Goal: Task Accomplishment & Management: Use online tool/utility

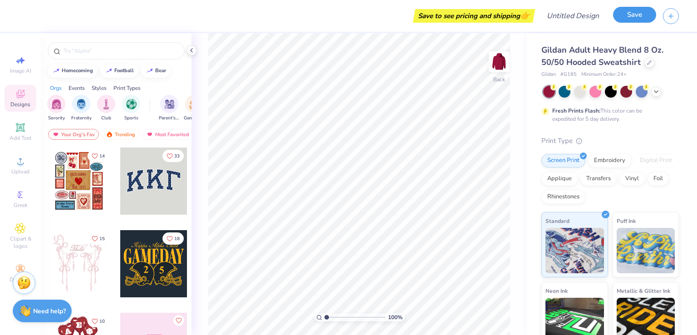
click at [627, 17] on button "Save" at bounding box center [634, 15] width 43 height 16
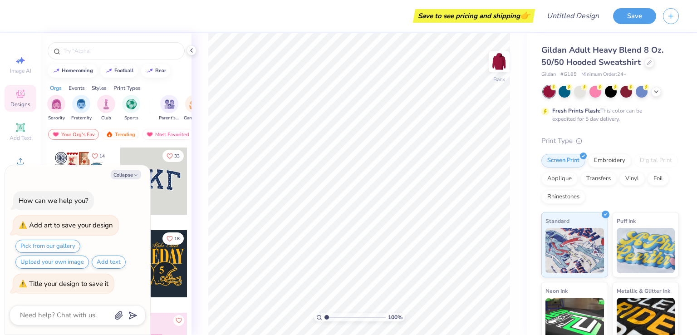
click at [88, 249] on div "Pick from our gallery Upload your own image Add text" at bounding box center [74, 254] width 123 height 29
click at [44, 252] on button "Pick from our gallery" at bounding box center [47, 246] width 65 height 13
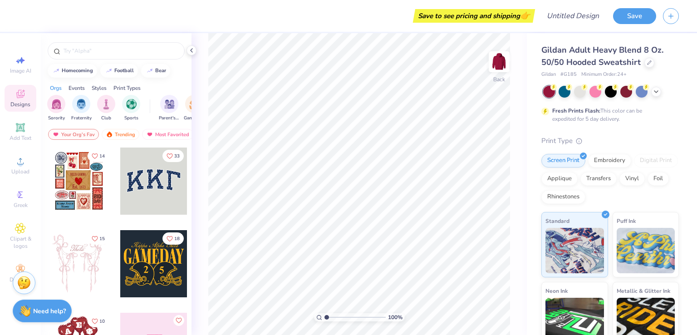
click at [133, 159] on div at bounding box center [153, 181] width 67 height 67
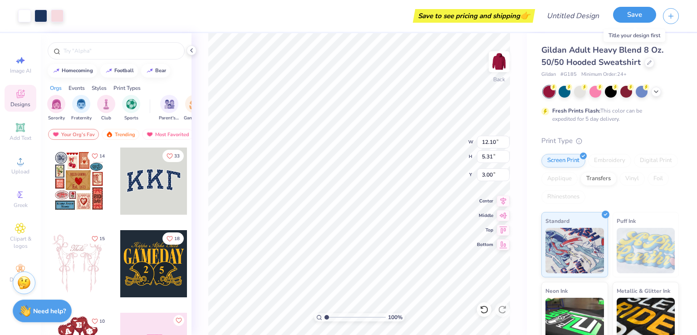
click at [630, 11] on button "Save" at bounding box center [634, 15] width 43 height 16
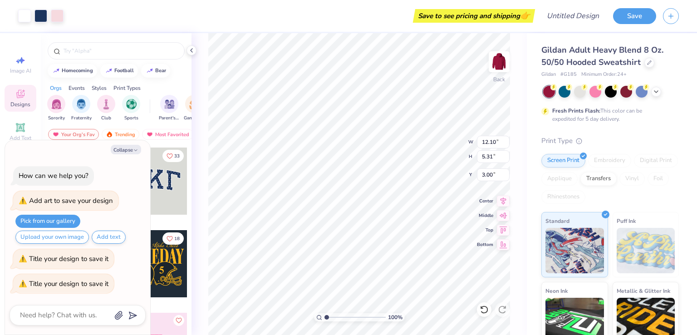
click at [53, 310] on textarea at bounding box center [65, 315] width 92 height 12
click at [59, 204] on div "Add art to save your design" at bounding box center [71, 200] width 84 height 9
click at [577, 228] on img at bounding box center [575, 249] width 59 height 45
click at [657, 244] on img at bounding box center [646, 250] width 59 height 45
click at [623, 20] on button "Save" at bounding box center [634, 15] width 43 height 16
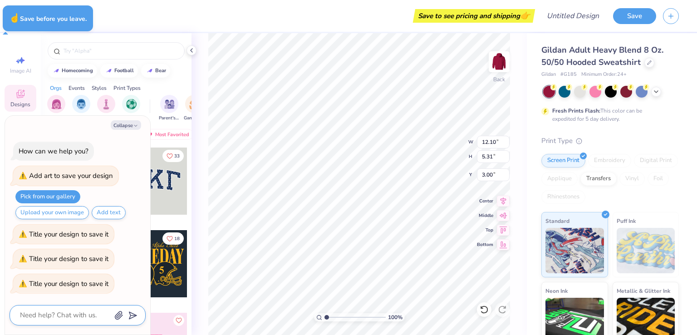
type textarea "x"
